Goal: Navigation & Orientation: Find specific page/section

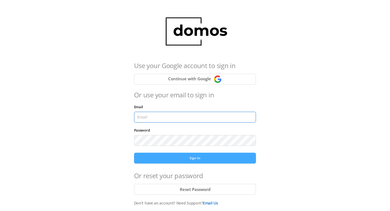
type input "[PERSON_NAME][EMAIL_ADDRESS][DOMAIN_NAME]"
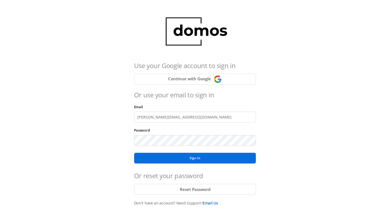
click at [145, 158] on button "Sign In" at bounding box center [195, 158] width 122 height 11
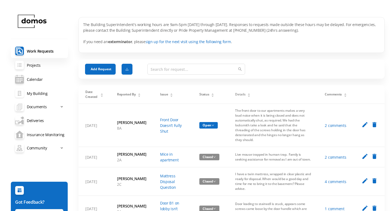
click at [39, 93] on link "My Building" at bounding box center [39, 93] width 57 height 14
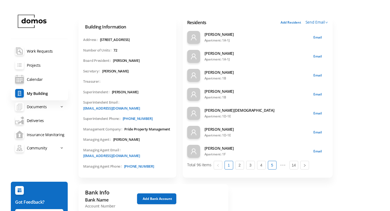
click at [272, 165] on link "5" at bounding box center [272, 165] width 8 height 8
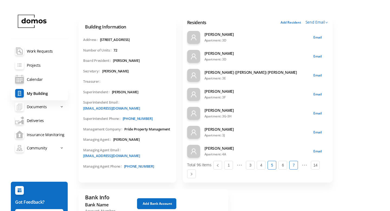
click at [294, 165] on link "7" at bounding box center [294, 165] width 8 height 8
click at [313, 166] on link "14" at bounding box center [315, 165] width 8 height 8
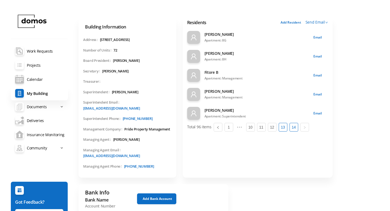
click at [280, 127] on link "13" at bounding box center [283, 127] width 8 height 8
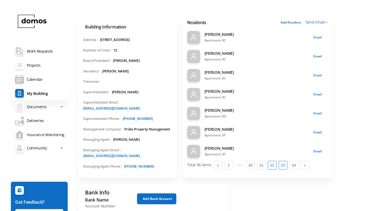
click at [270, 166] on link "12" at bounding box center [272, 165] width 8 height 8
click at [263, 167] on link "11" at bounding box center [261, 165] width 8 height 8
